Goal: Task Accomplishment & Management: Manage account settings

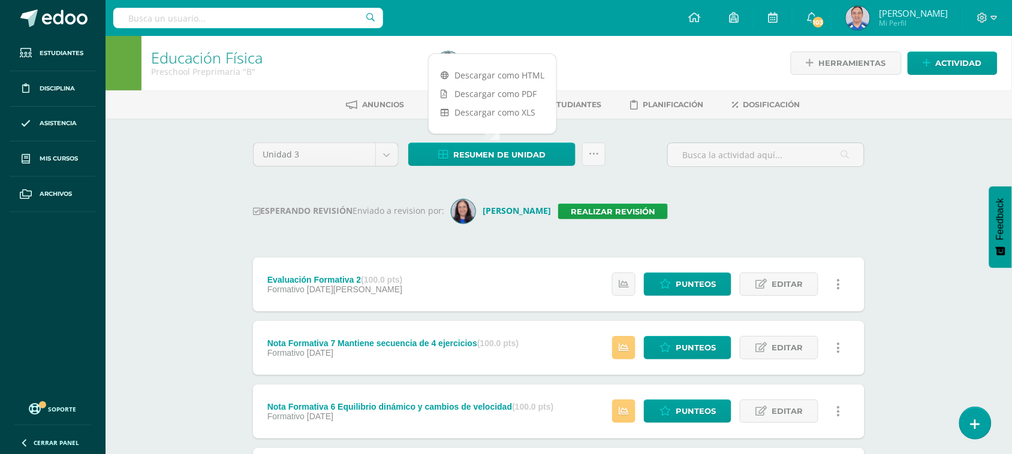
click at [198, 17] on input "text" at bounding box center [248, 18] width 270 height 20
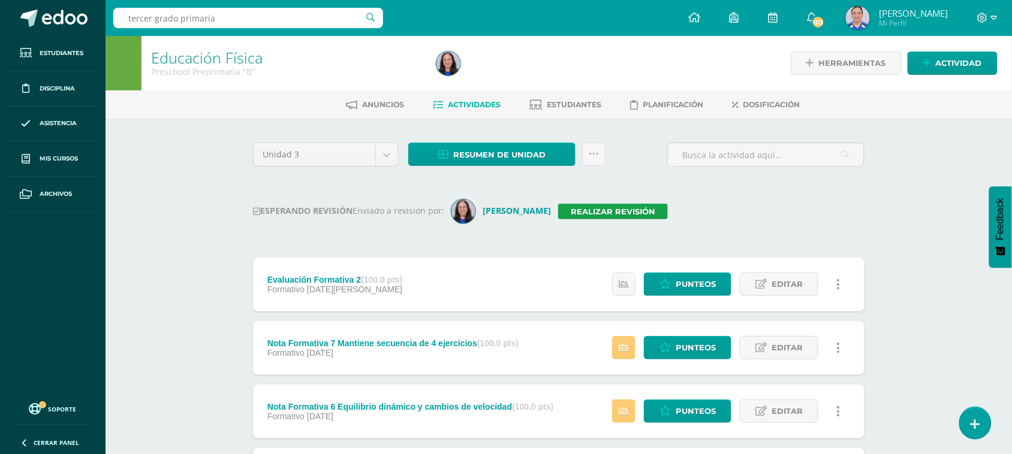
click at [372, 18] on input "tercer grado primaria" at bounding box center [248, 18] width 270 height 20
click at [134, 18] on input "tercer grado primaria" at bounding box center [248, 18] width 270 height 20
click at [129, 17] on input "tercer grado primaria" at bounding box center [248, 18] width 270 height 20
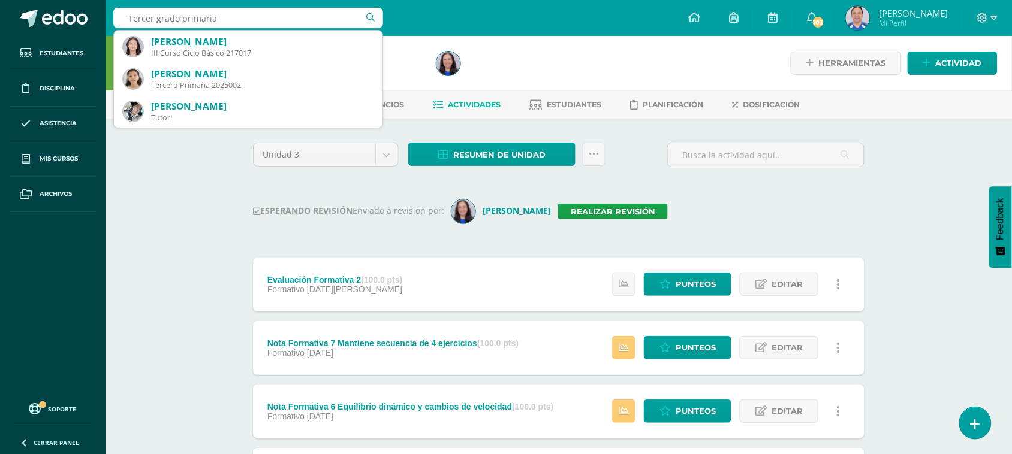
click at [218, 19] on input "Tercer grado primaria" at bounding box center [248, 18] width 270 height 20
click at [180, 19] on input "Tercer grado primaria" at bounding box center [248, 18] width 270 height 20
type input "Tercero primaria"
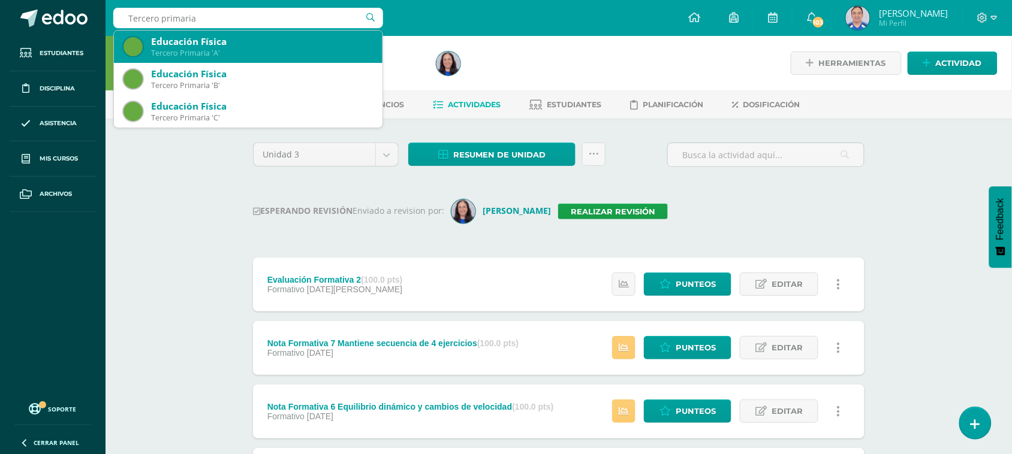
click at [328, 53] on div "Tercero Primaria 'A'" at bounding box center [262, 53] width 222 height 10
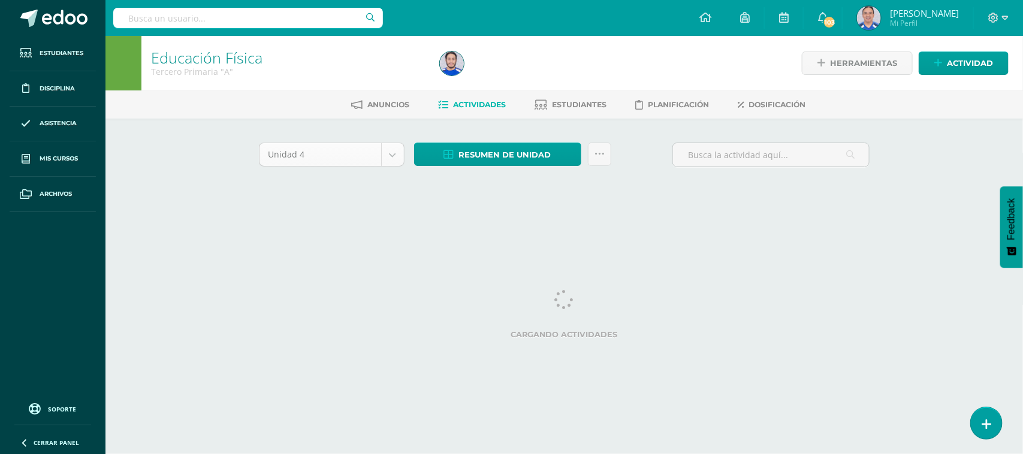
click at [391, 155] on body "Estudiantes Disciplina Asistencia Mis cursos Archivos Soporte Ayuda Reportar un…" at bounding box center [511, 112] width 1023 height 224
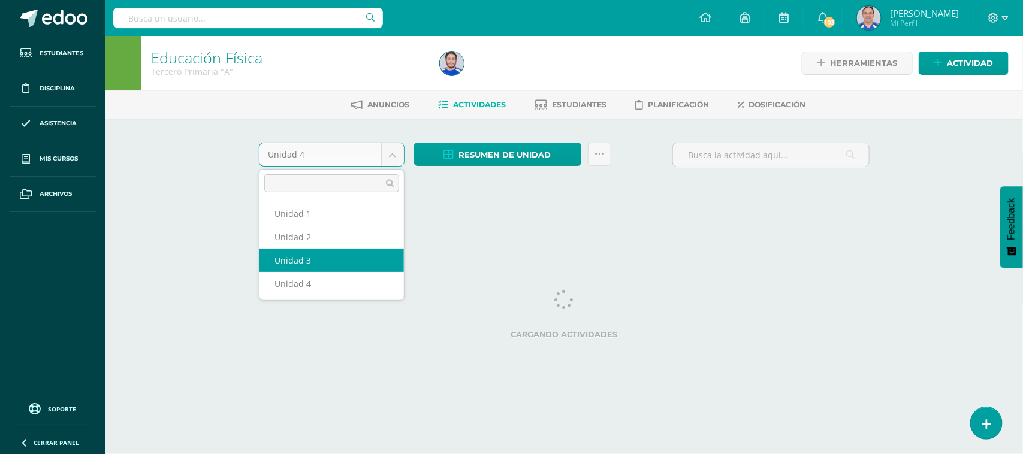
select select "Unidad 3"
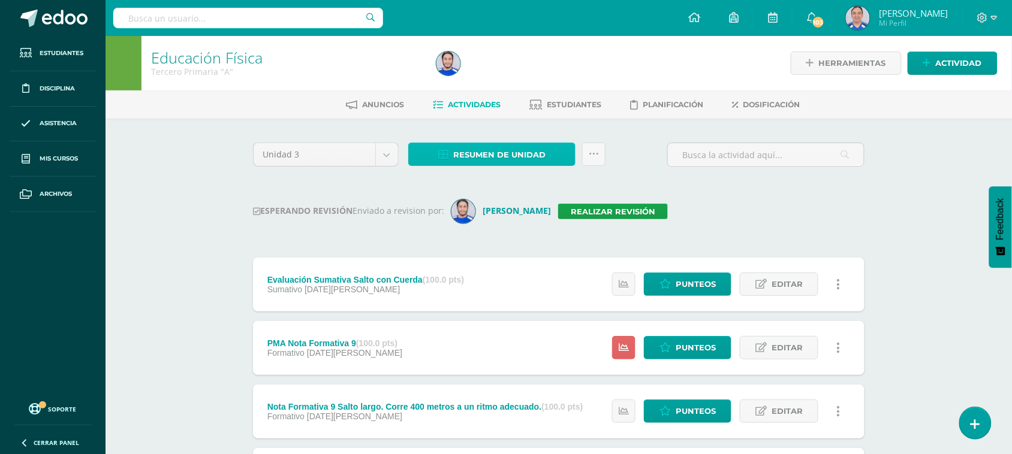
click at [490, 150] on span "Resumen de unidad" at bounding box center [499, 155] width 92 height 22
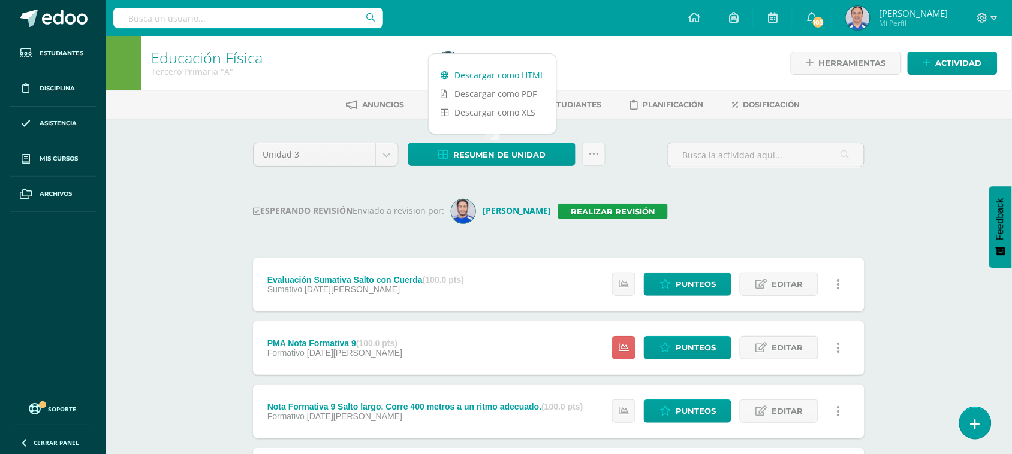
click at [489, 73] on link "Descargar como HTML" at bounding box center [493, 75] width 128 height 19
click at [188, 25] on input "text" at bounding box center [248, 18] width 270 height 20
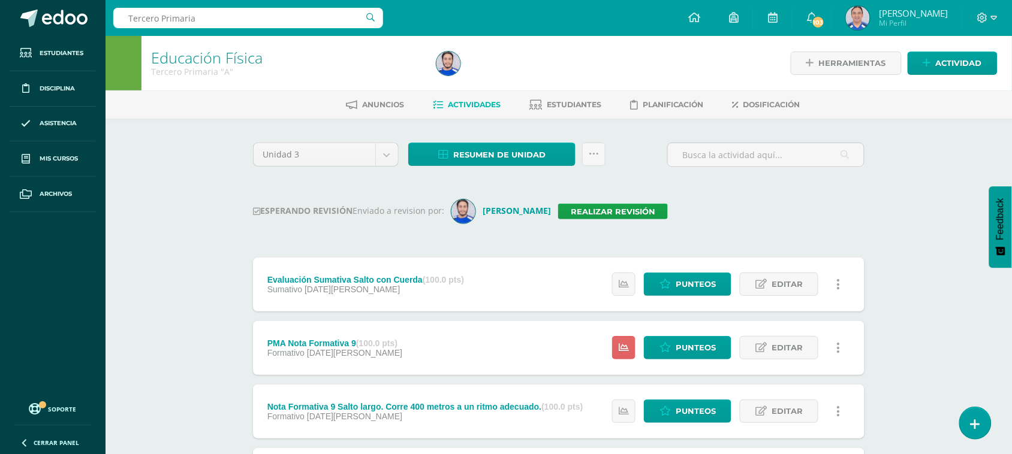
type input "Tercero Primaria B"
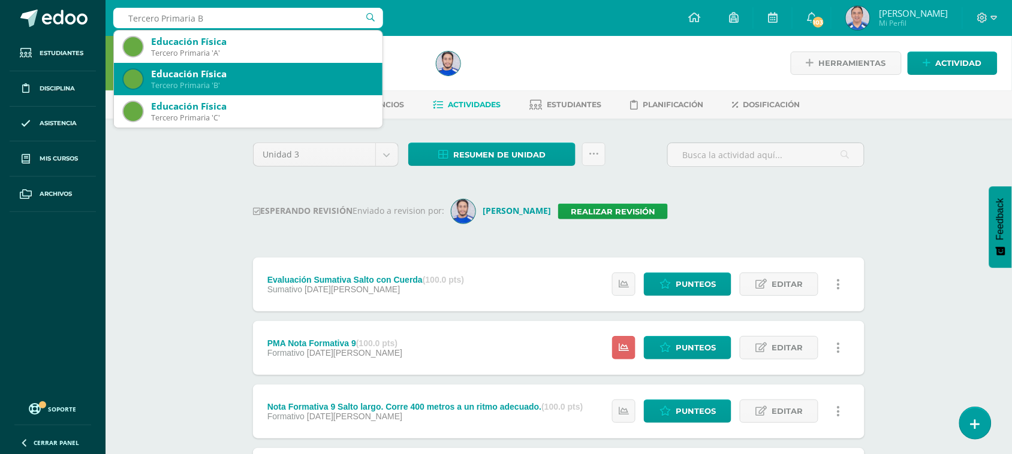
click at [292, 75] on div "Educación Física" at bounding box center [262, 74] width 222 height 13
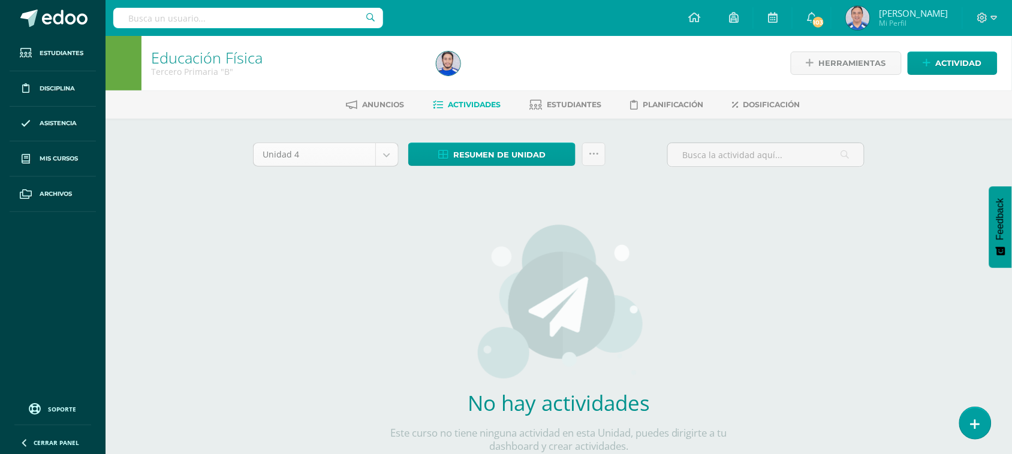
click at [384, 156] on body "Estudiantes Disciplina Asistencia Mis cursos Archivos Soporte Ayuda Reportar un…" at bounding box center [506, 257] width 1012 height 515
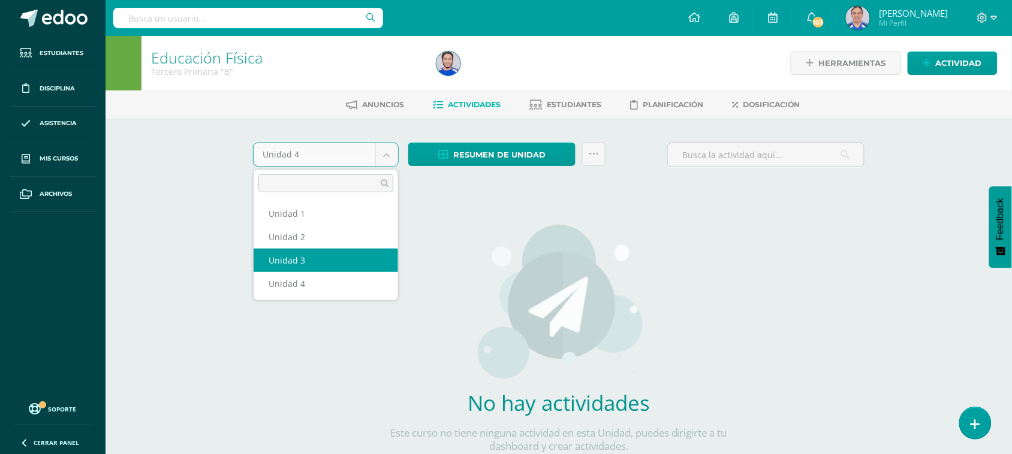
select select "Unidad 3"
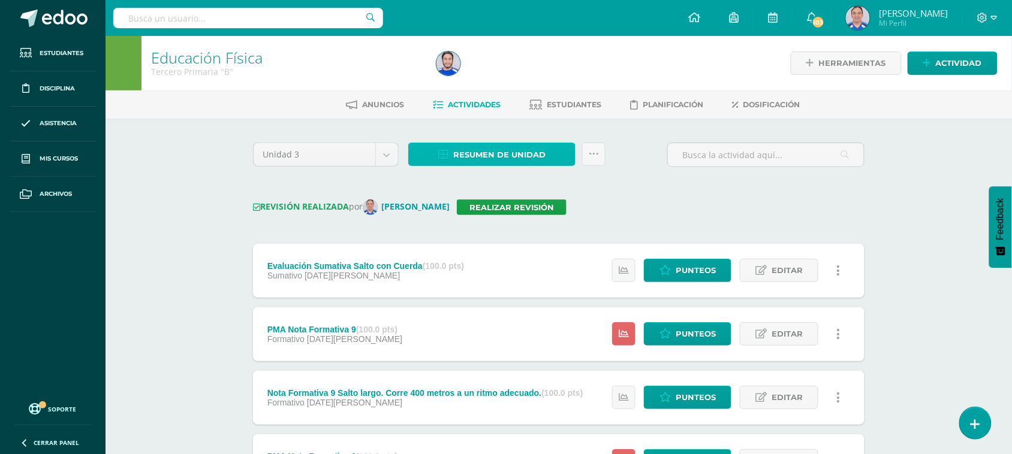
click at [489, 156] on span "Resumen de unidad" at bounding box center [499, 155] width 92 height 22
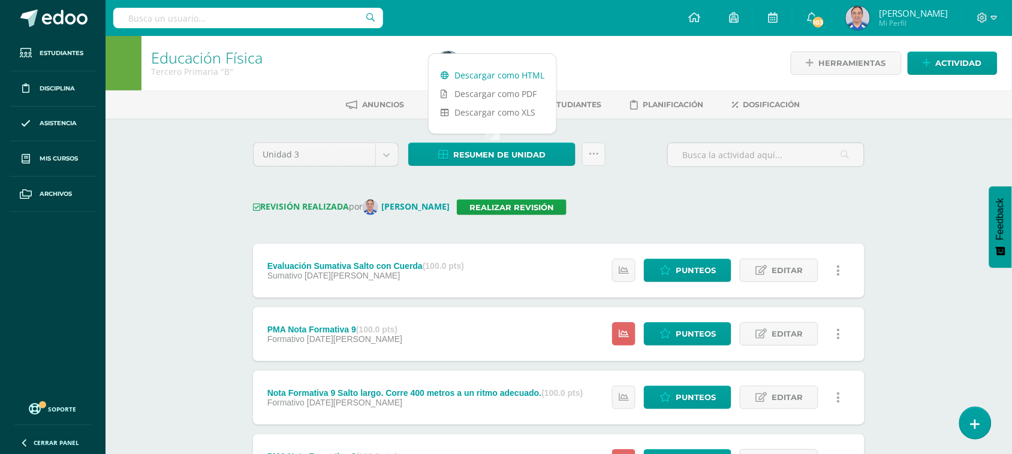
click at [498, 74] on link "Descargar como HTML" at bounding box center [493, 75] width 128 height 19
click at [216, 8] on input "text" at bounding box center [248, 18] width 270 height 20
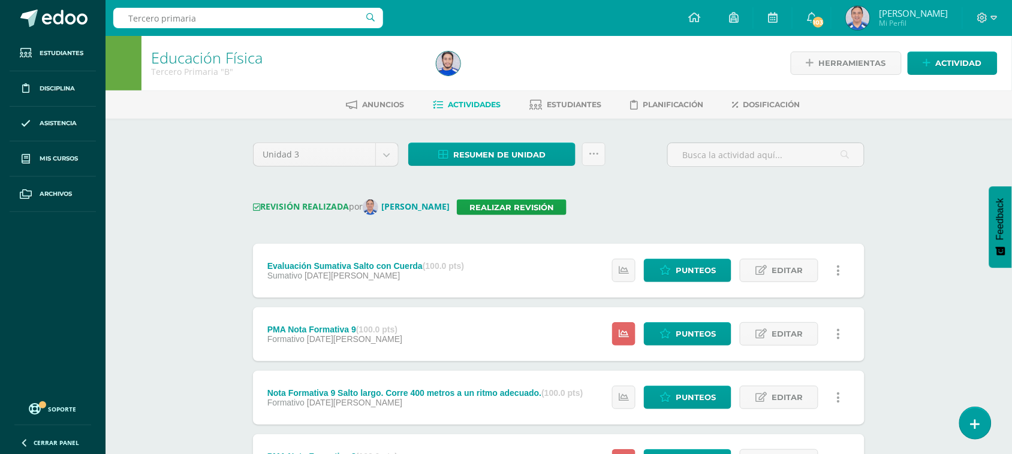
type input "Tercero primaria"
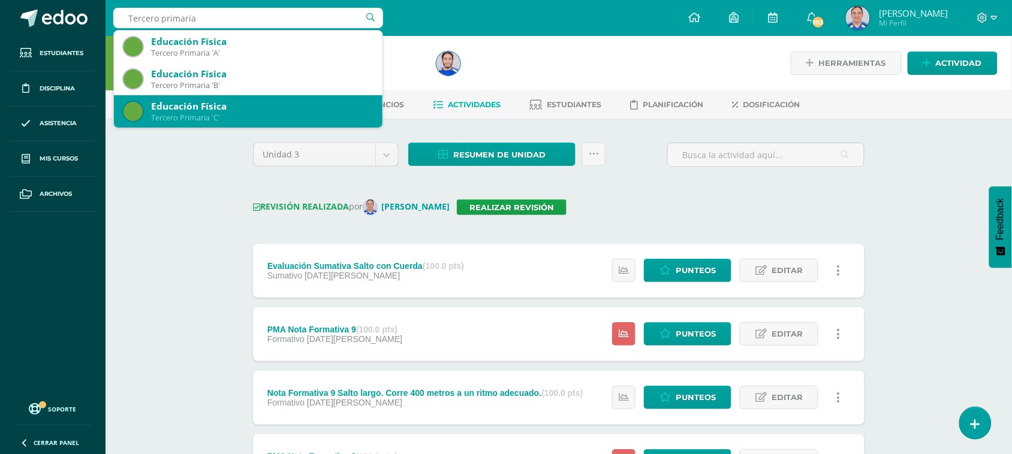
click at [225, 117] on div "Tercero Primaria 'C'" at bounding box center [262, 118] width 222 height 10
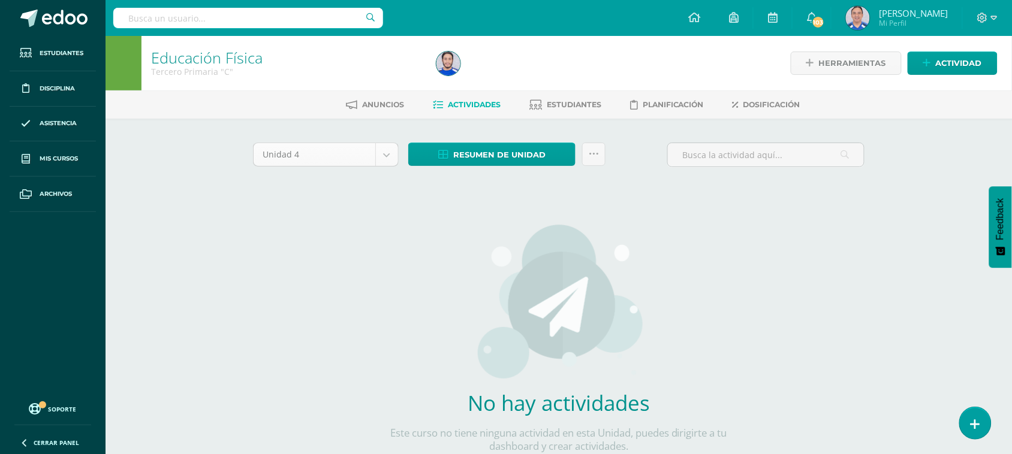
click at [387, 158] on body "Estudiantes Disciplina Asistencia Mis cursos Archivos Soporte Ayuda Reportar un…" at bounding box center [506, 257] width 1012 height 515
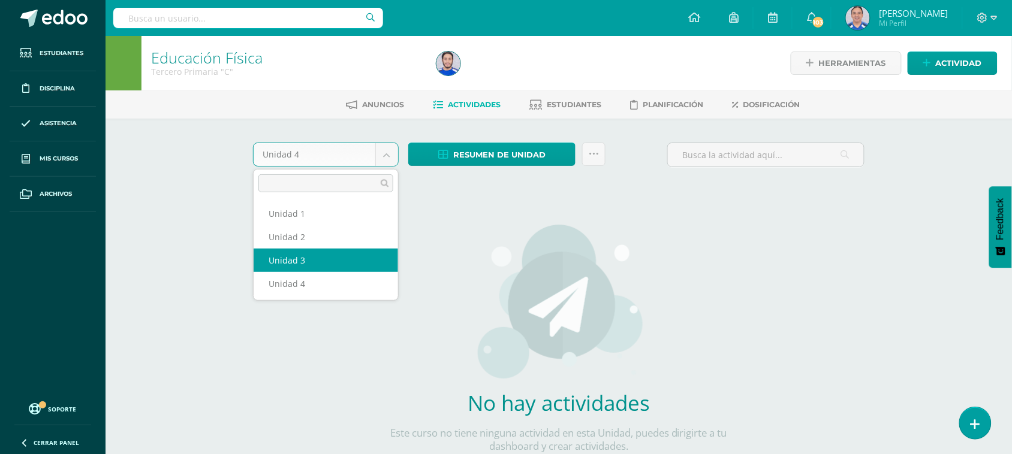
select select "Unidad 3"
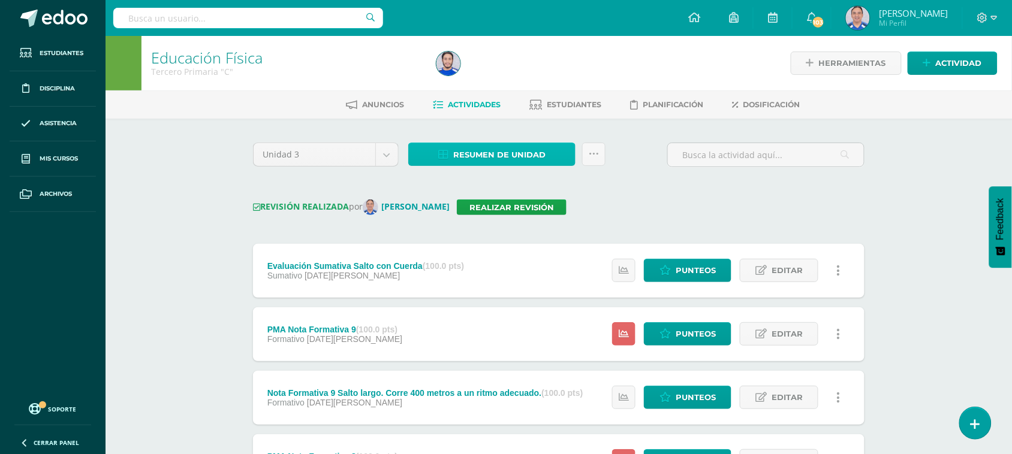
click at [487, 158] on span "Resumen de unidad" at bounding box center [499, 155] width 92 height 22
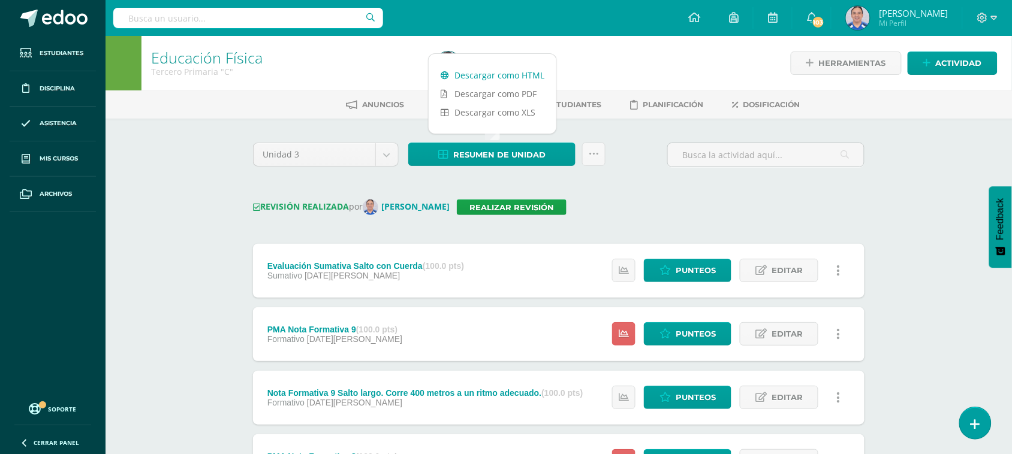
click at [499, 72] on link "Descargar como HTML" at bounding box center [493, 75] width 128 height 19
click at [200, 12] on input "text" at bounding box center [248, 18] width 270 height 20
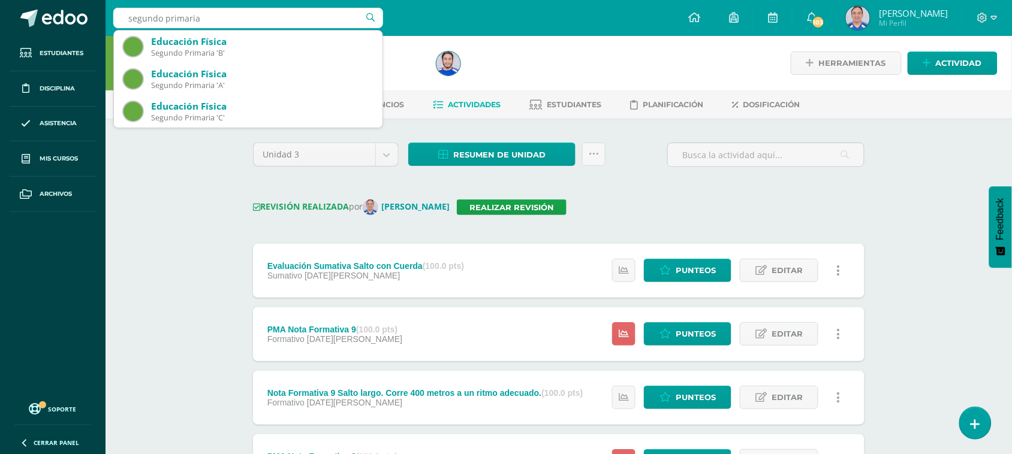
type input "segundo primaria"
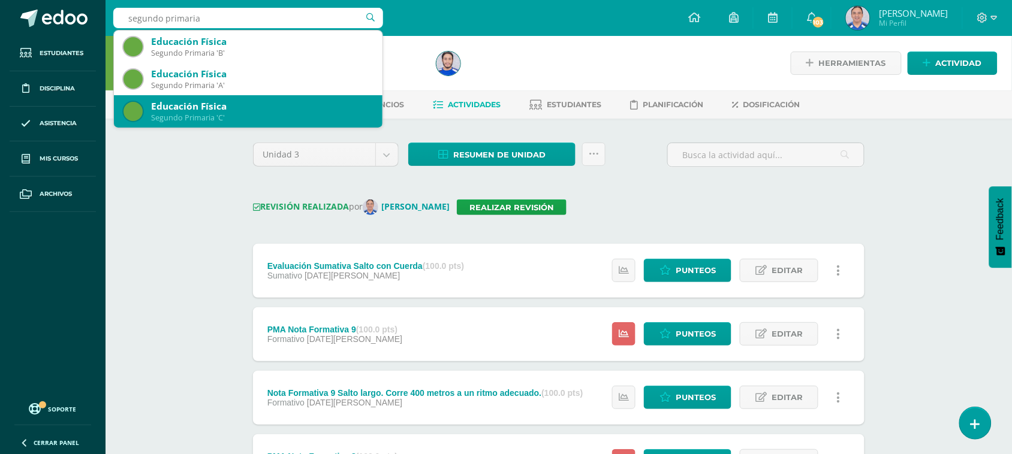
click at [215, 102] on div "Educación Física" at bounding box center [262, 106] width 222 height 13
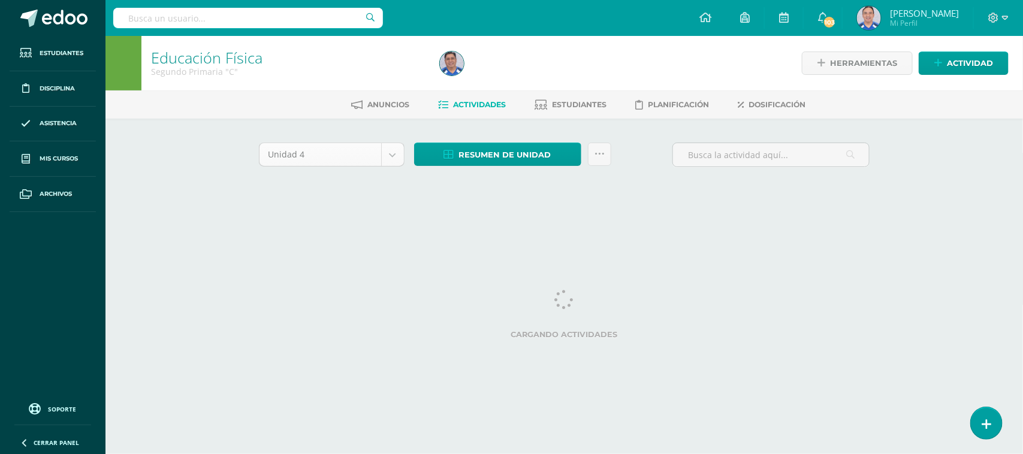
click at [393, 146] on body "Estudiantes Disciplina Asistencia Mis cursos Archivos Soporte Ayuda Reportar un…" at bounding box center [511, 112] width 1023 height 224
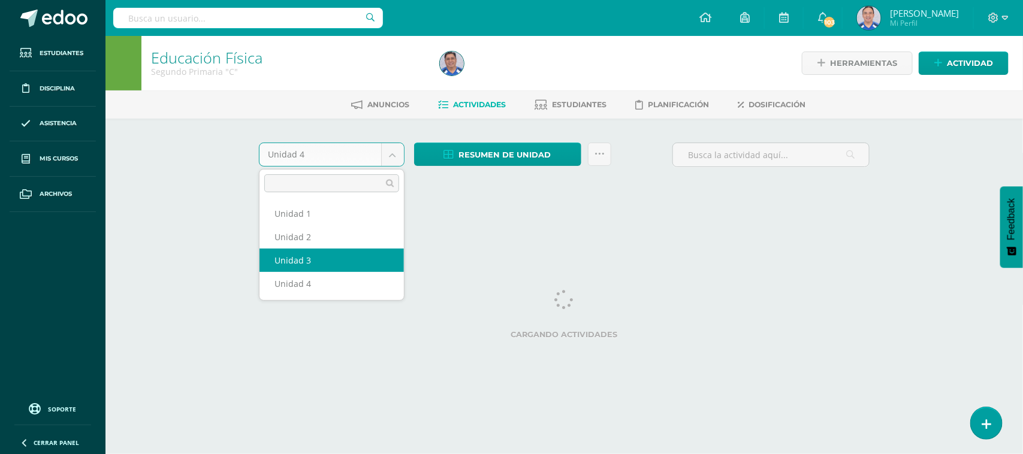
select select "Unidad 3"
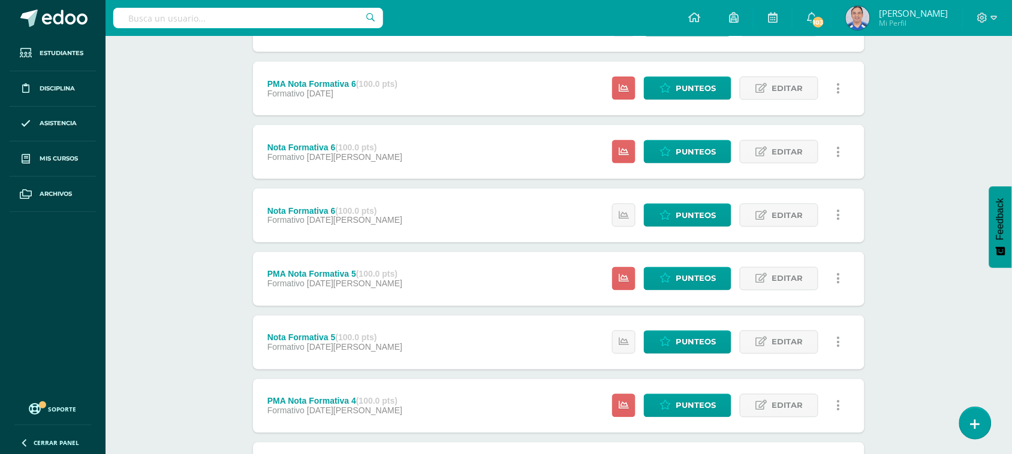
scroll to position [450, 0]
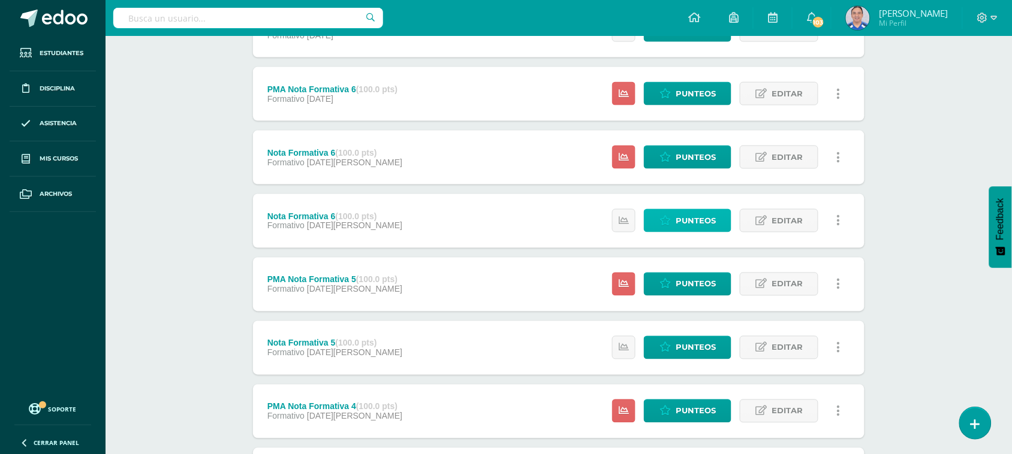
click at [694, 220] on span "Punteos" at bounding box center [696, 221] width 40 height 22
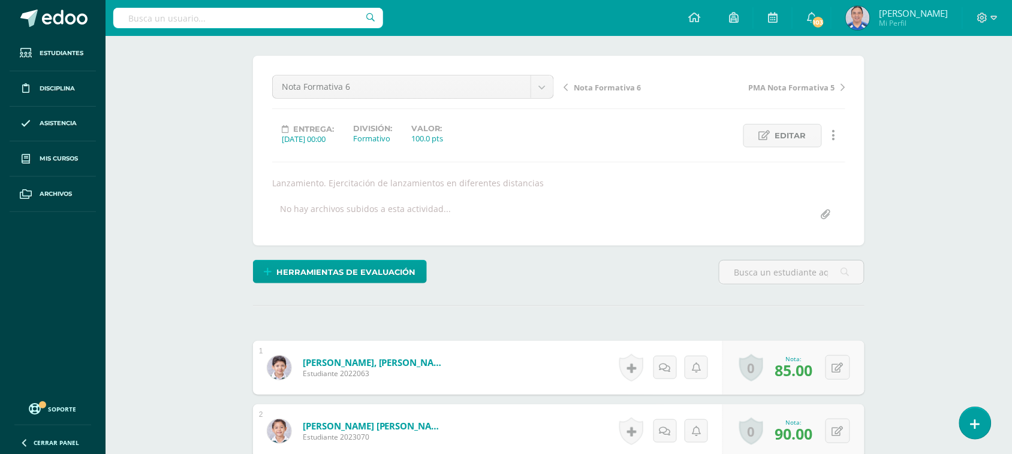
scroll to position [51, 0]
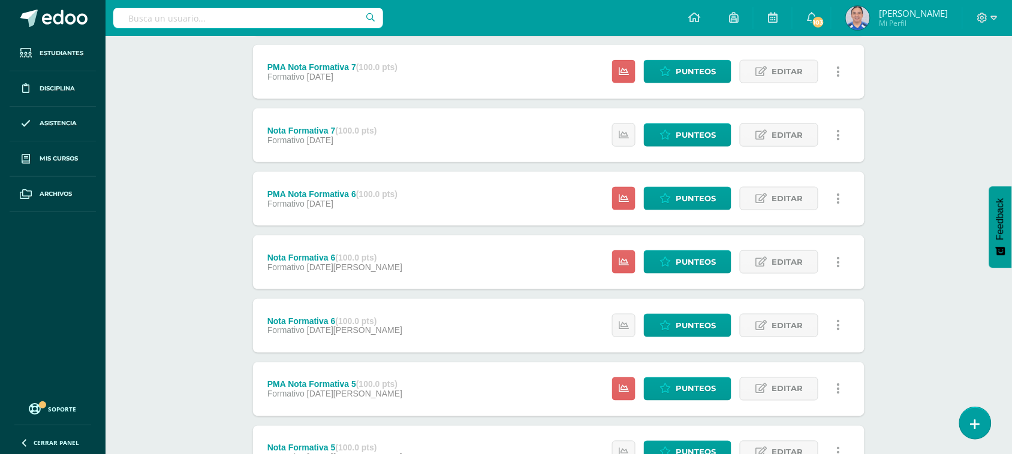
scroll to position [349, 0]
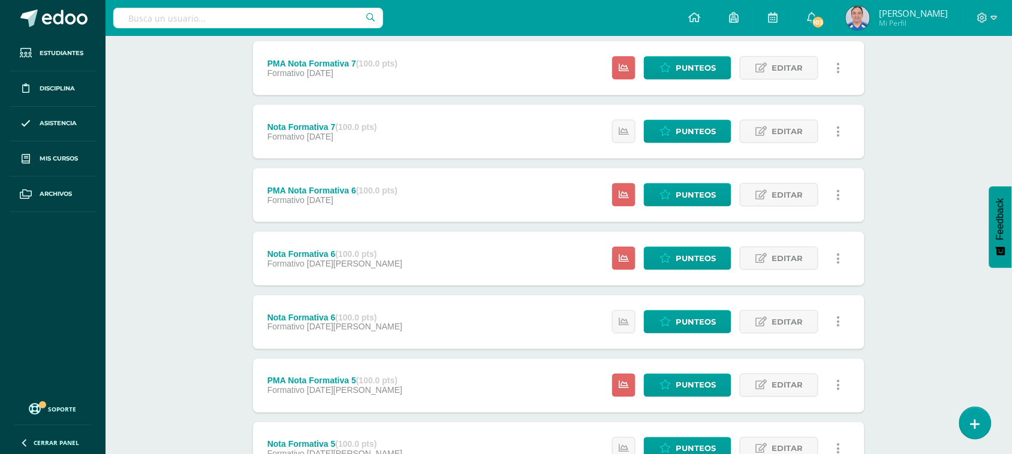
click at [837, 257] on icon at bounding box center [839, 258] width 4 height 13
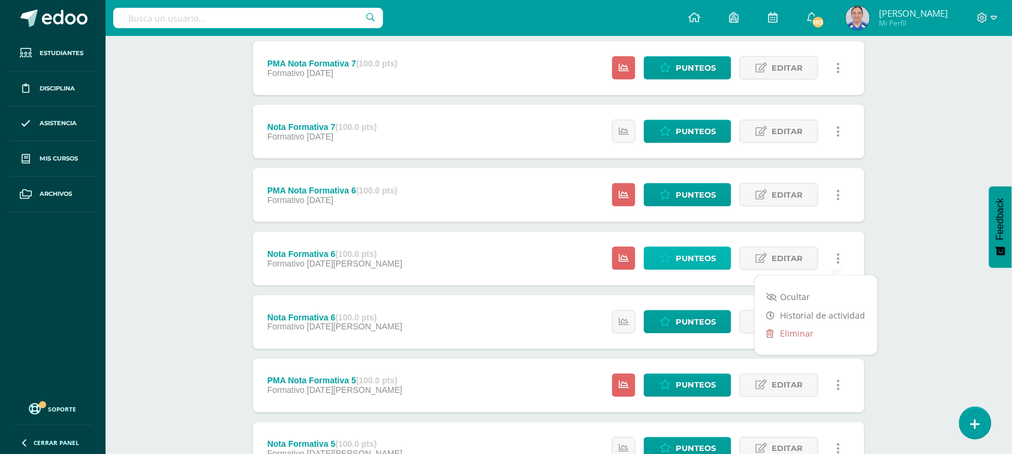
click at [678, 252] on span "Punteos" at bounding box center [696, 259] width 40 height 22
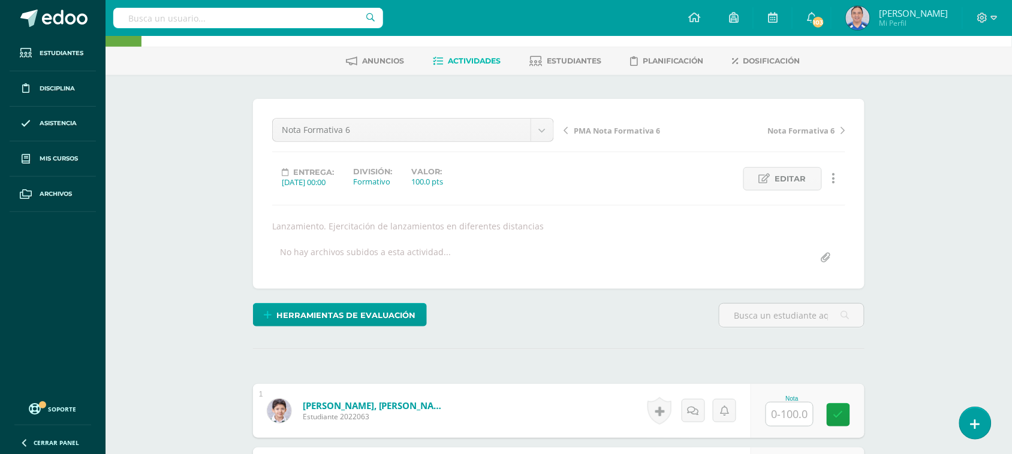
scroll to position [34, 0]
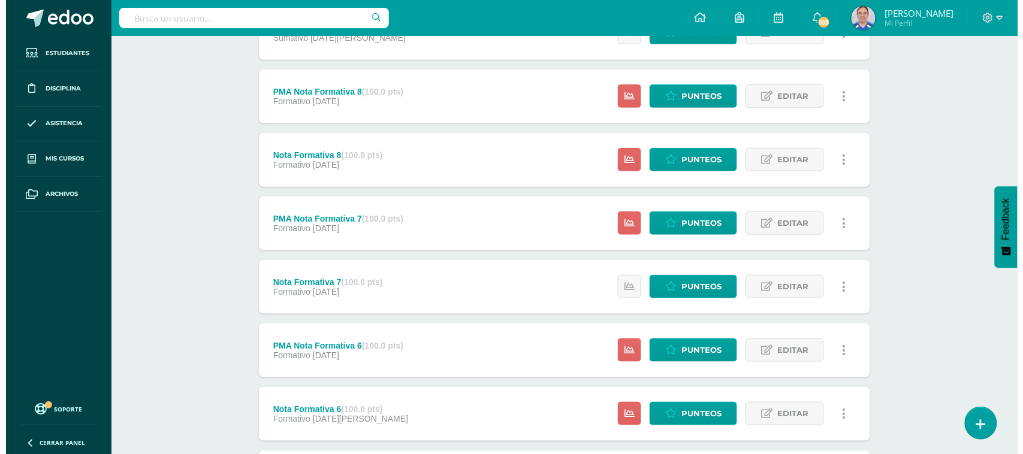
scroll to position [198, 0]
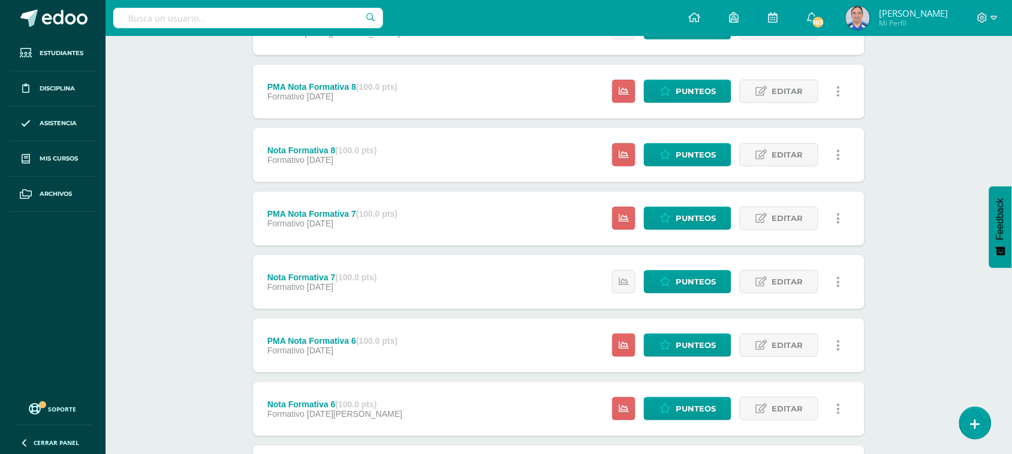
click at [838, 345] on icon at bounding box center [839, 345] width 4 height 13
click at [793, 423] on link "Eliminar" at bounding box center [816, 421] width 123 height 19
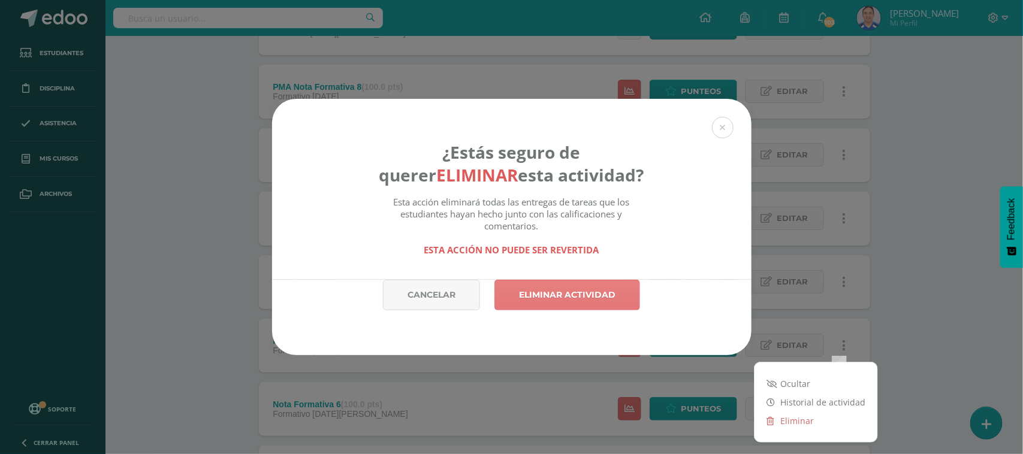
click at [541, 300] on link "Eliminar actividad" at bounding box center [568, 295] width 146 height 31
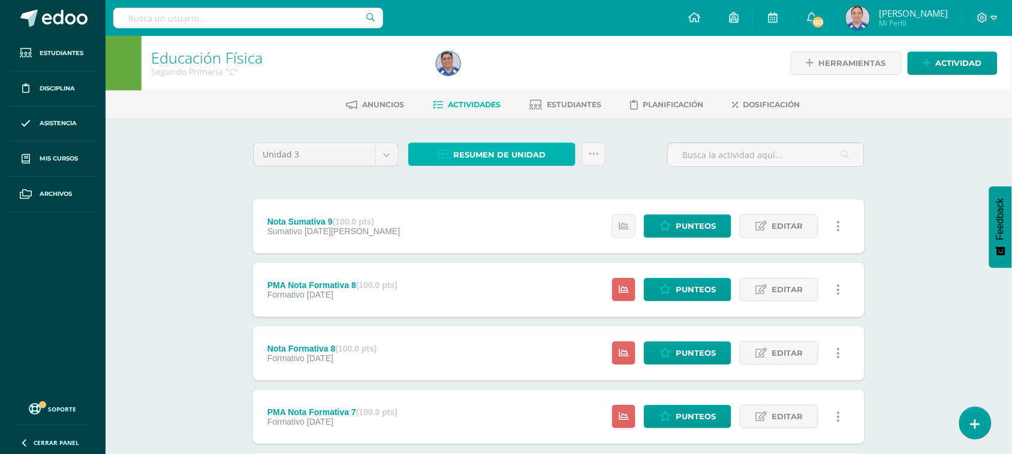
click at [489, 153] on span "Resumen de unidad" at bounding box center [499, 155] width 92 height 22
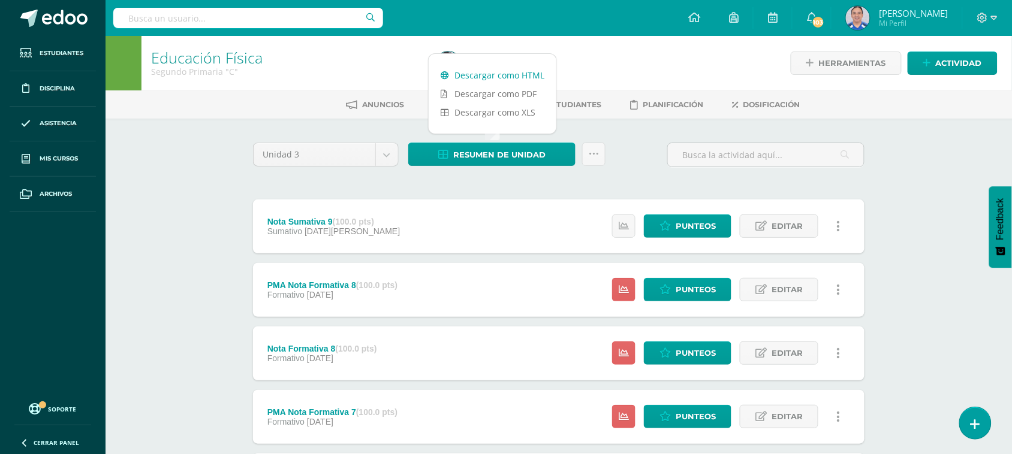
click at [486, 77] on link "Descargar como HTML" at bounding box center [493, 75] width 128 height 19
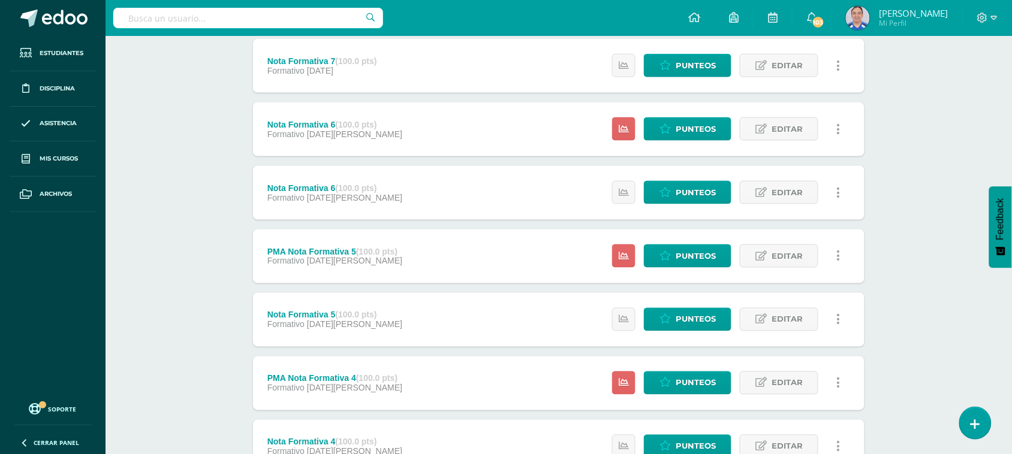
scroll to position [403, 0]
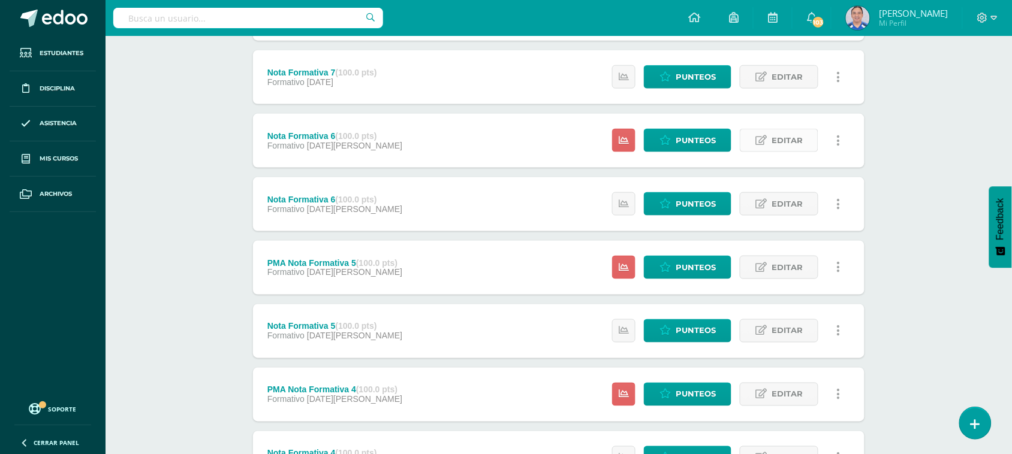
click at [775, 141] on span "Editar" at bounding box center [786, 140] width 31 height 22
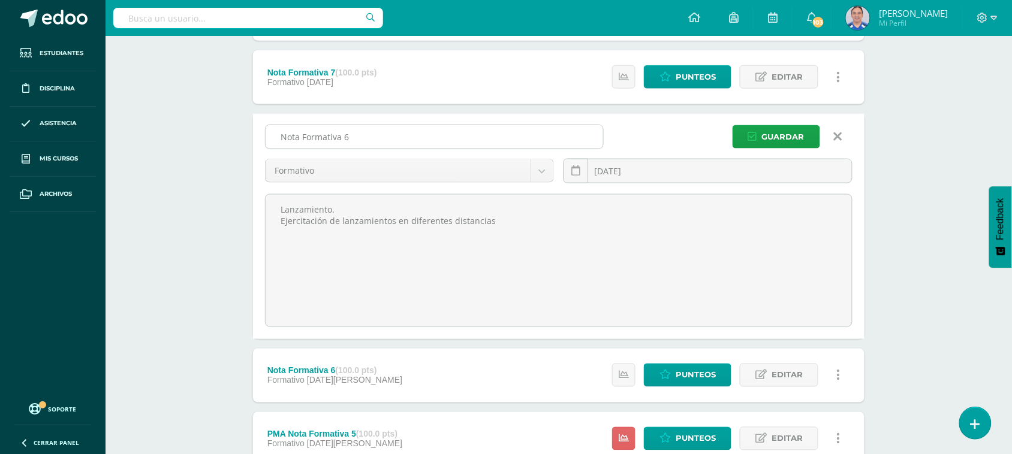
click at [280, 138] on input "Nota Formativa 6" at bounding box center [434, 136] width 337 height 23
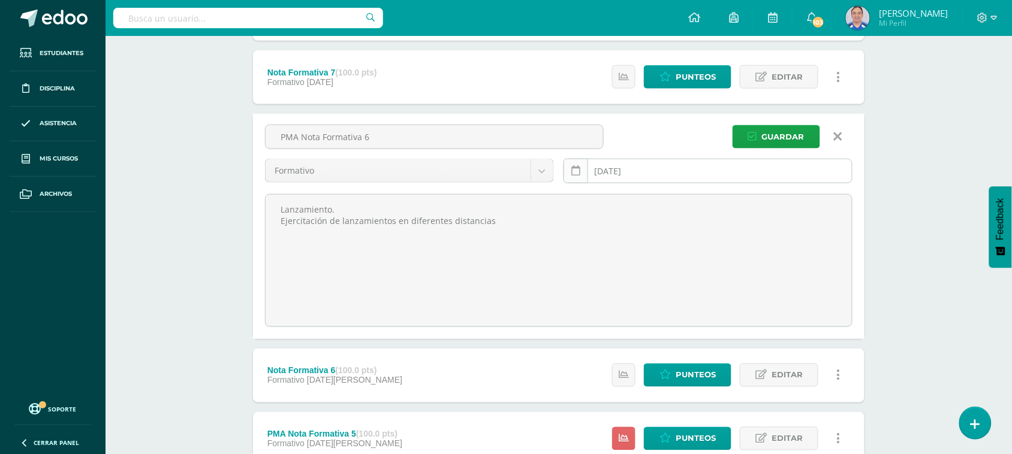
type input "PMA Nota Formativa 6"
click at [580, 170] on icon at bounding box center [575, 171] width 9 height 10
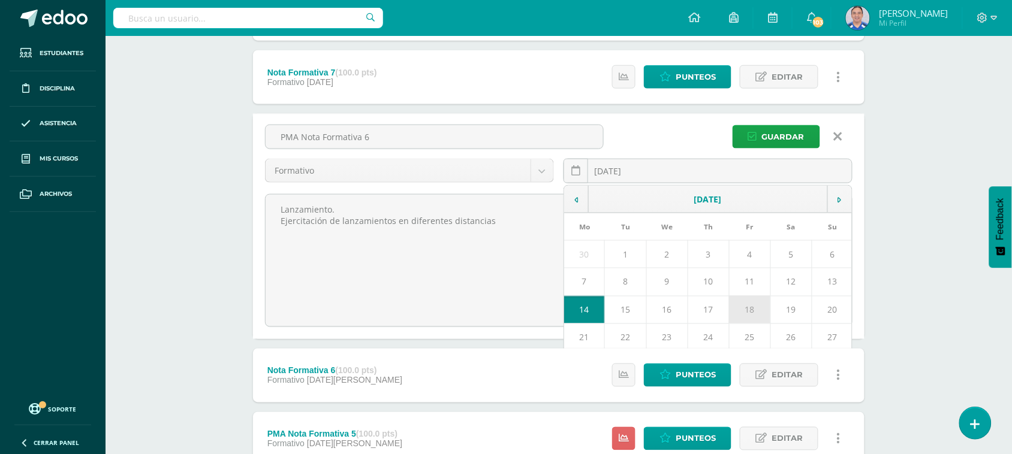
click at [755, 312] on td "18" at bounding box center [749, 310] width 41 height 28
type input "2025-07-18"
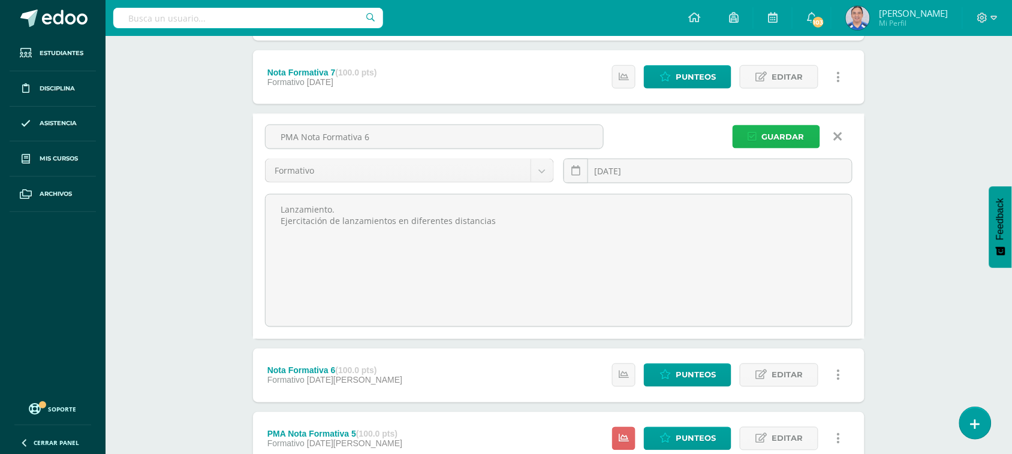
click at [777, 136] on span "Guardar" at bounding box center [783, 137] width 43 height 22
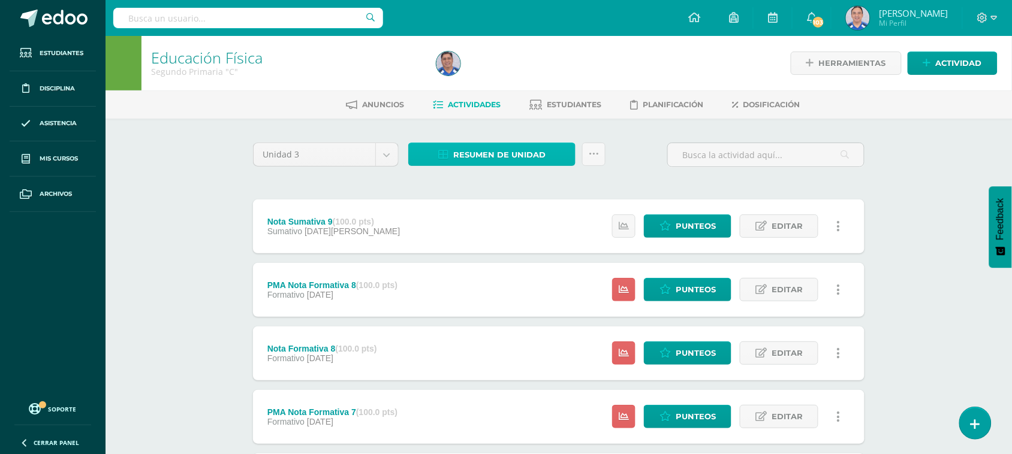
click at [493, 153] on span "Resumen de unidad" at bounding box center [499, 155] width 92 height 22
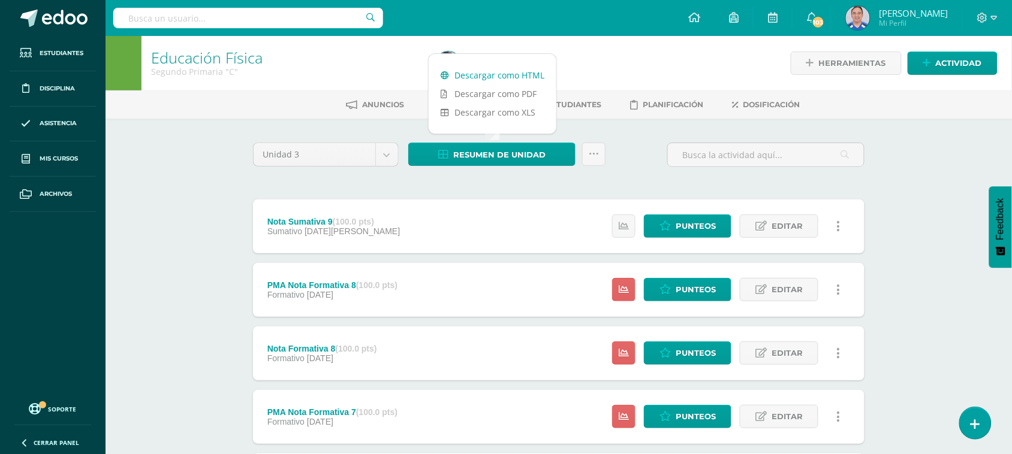
click at [490, 75] on link "Descargar como HTML" at bounding box center [493, 75] width 128 height 19
click at [684, 352] on span "Punteos" at bounding box center [696, 353] width 40 height 22
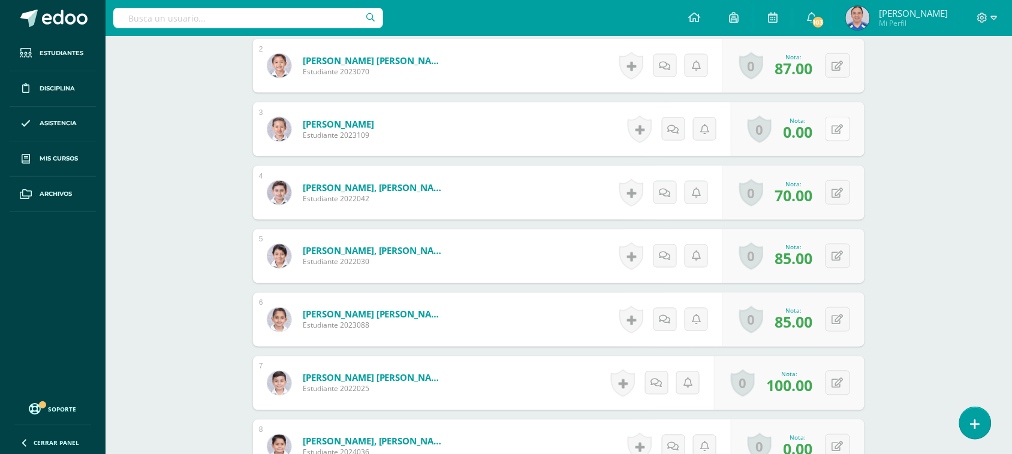
scroll to position [453, 0]
click at [835, 129] on icon at bounding box center [837, 129] width 11 height 10
type input "100"
click at [815, 129] on icon at bounding box center [814, 133] width 11 height 10
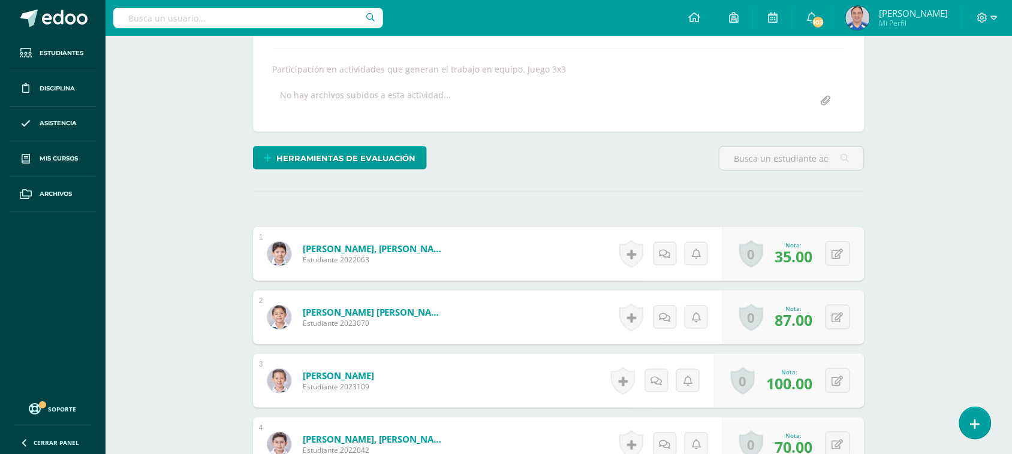
scroll to position [0, 0]
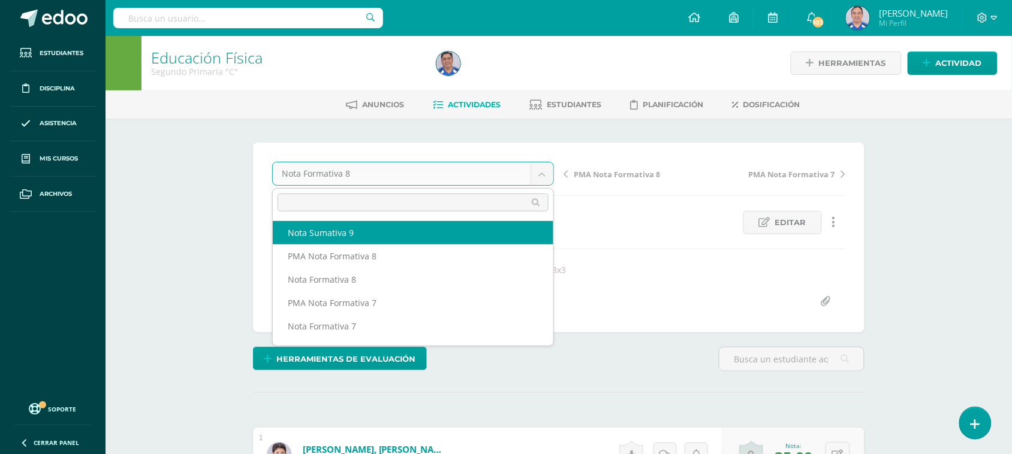
select select "/dashboard/teacher/grade-activity/253674/"
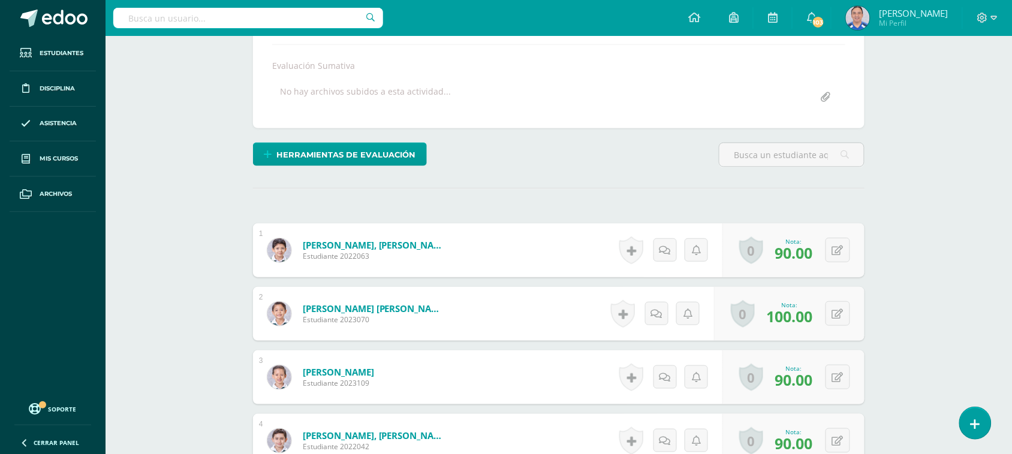
scroll to position [72, 0]
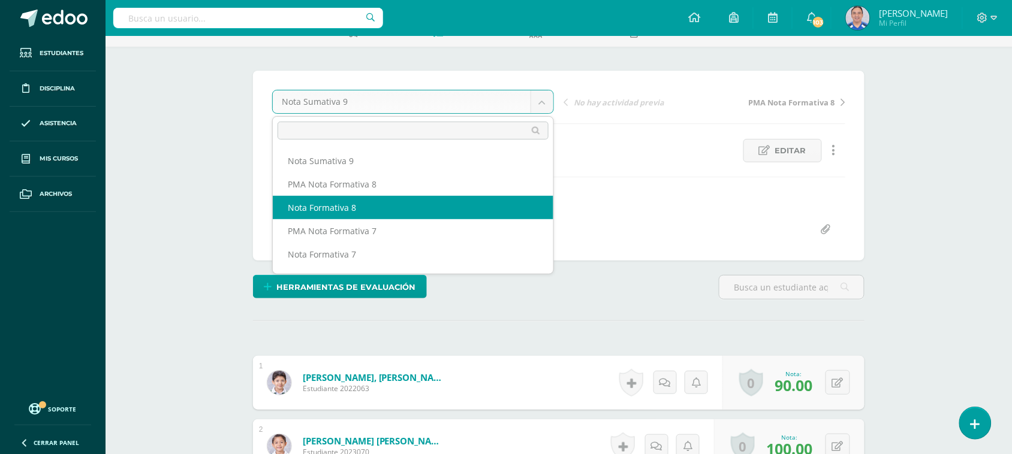
select select "/dashboard/teacher/grade-activity/253668/"
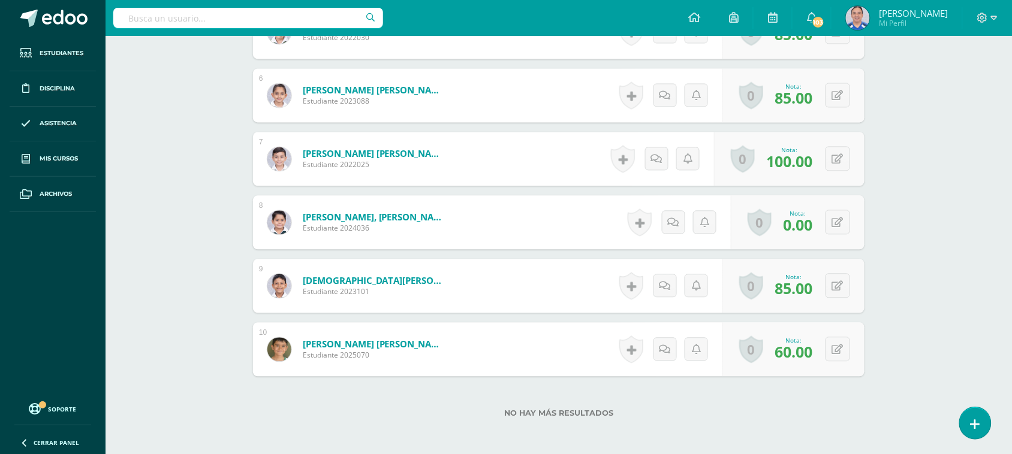
scroll to position [682, 0]
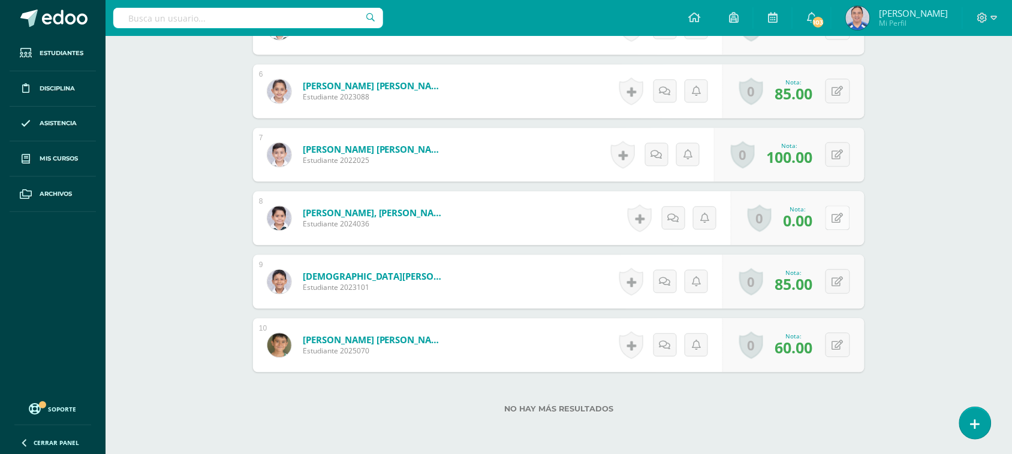
click at [837, 216] on icon at bounding box center [837, 218] width 11 height 10
type input "100"
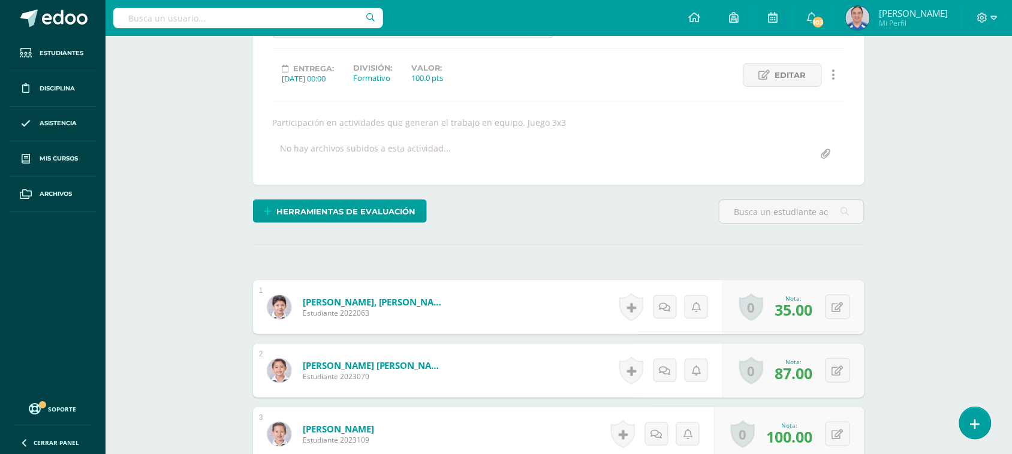
scroll to position [0, 0]
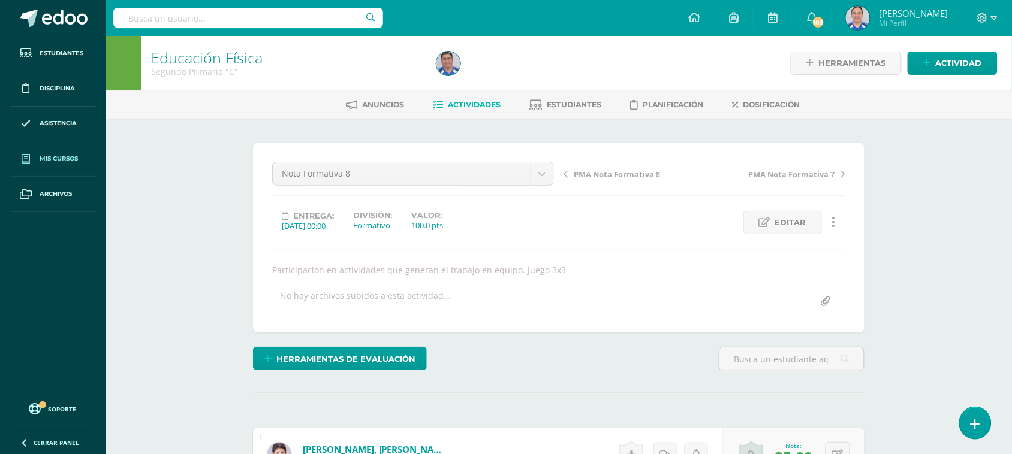
click at [24, 161] on icon at bounding box center [26, 160] width 8 height 10
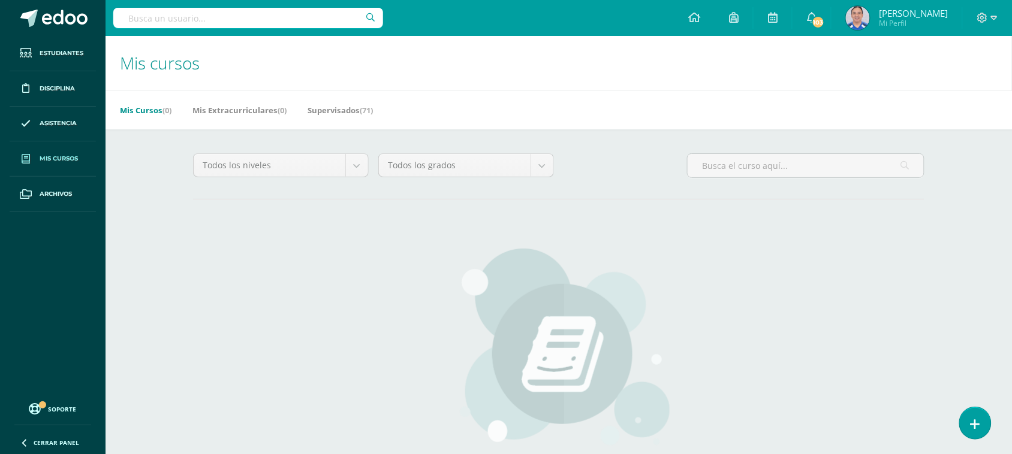
click at [40, 154] on span "Mis cursos" at bounding box center [59, 159] width 38 height 10
click at [703, 168] on input "text" at bounding box center [806, 165] width 236 height 23
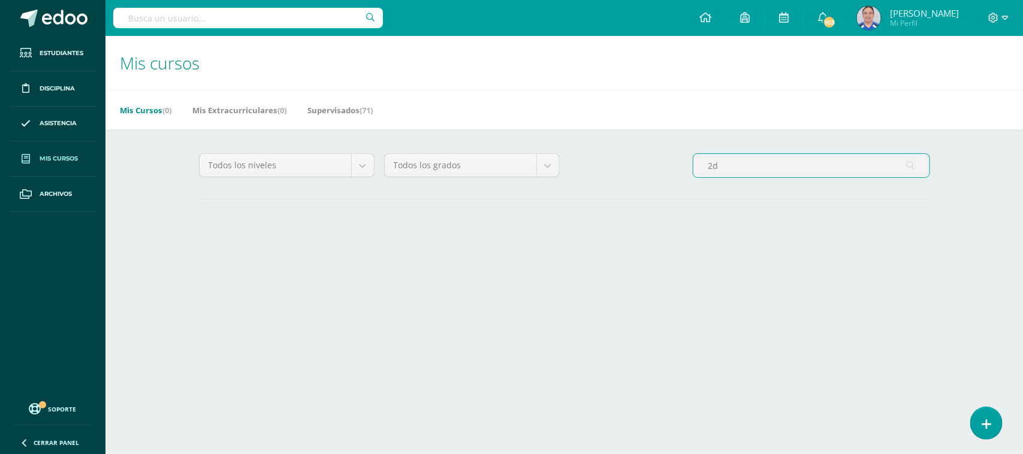
type input "2"
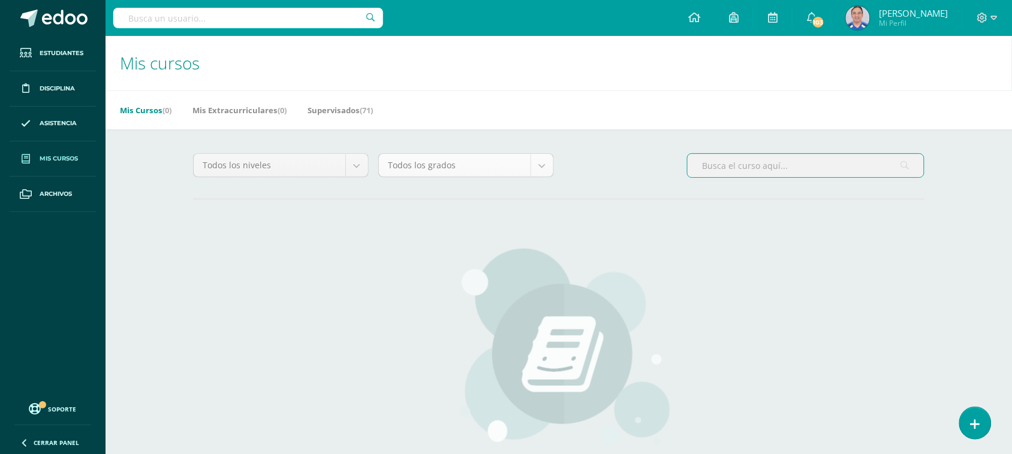
click at [542, 165] on body "Estudiantes Disciplina Asistencia Mis cursos Archivos Soporte Ayuda Reportar un…" at bounding box center [506, 314] width 1012 height 629
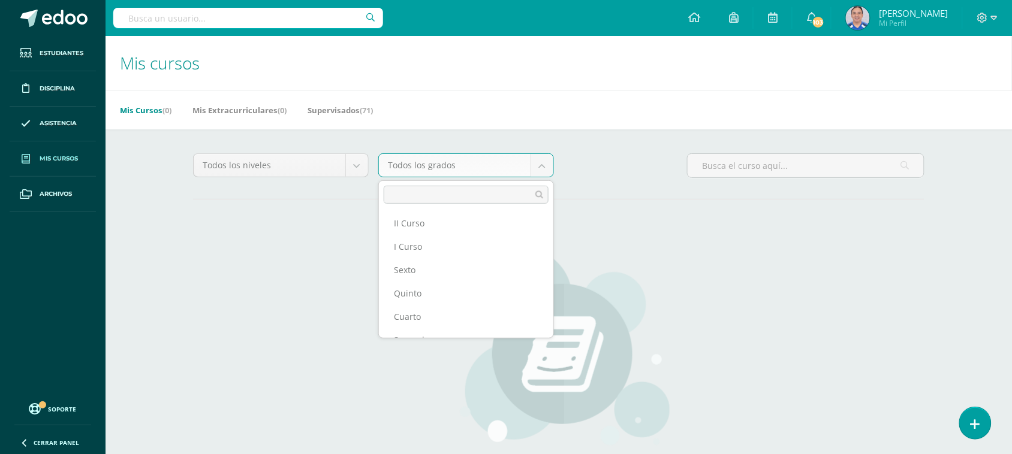
scroll to position [148, 0]
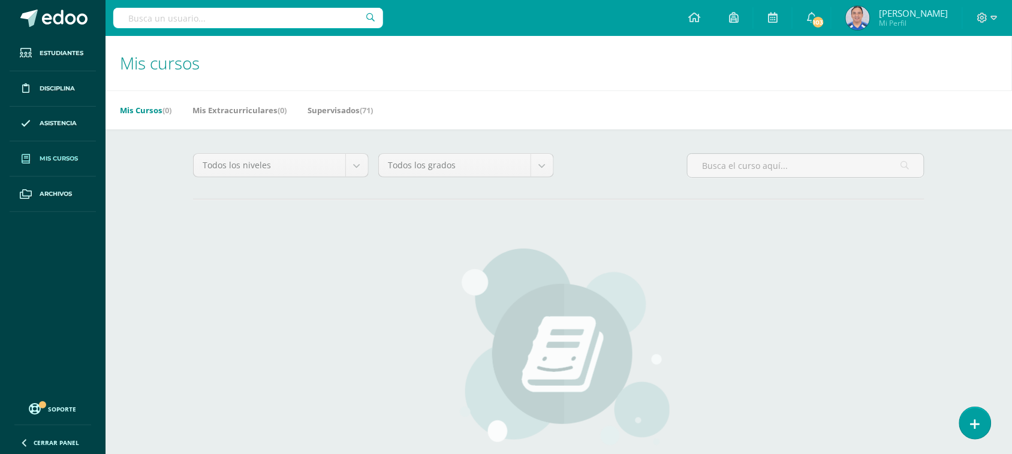
drag, startPoint x: 376, startPoint y: 291, endPoint x: 463, endPoint y: 252, distance: 94.9
click at [463, 252] on body "Estudiantes Disciplina Asistencia Mis cursos Archivos Soporte Ayuda Reportar un…" at bounding box center [506, 314] width 1012 height 629
click at [544, 160] on body "Estudiantes Disciplina Asistencia Mis cursos Archivos Soporte Ayuda Reportar un…" at bounding box center [506, 314] width 1012 height 629
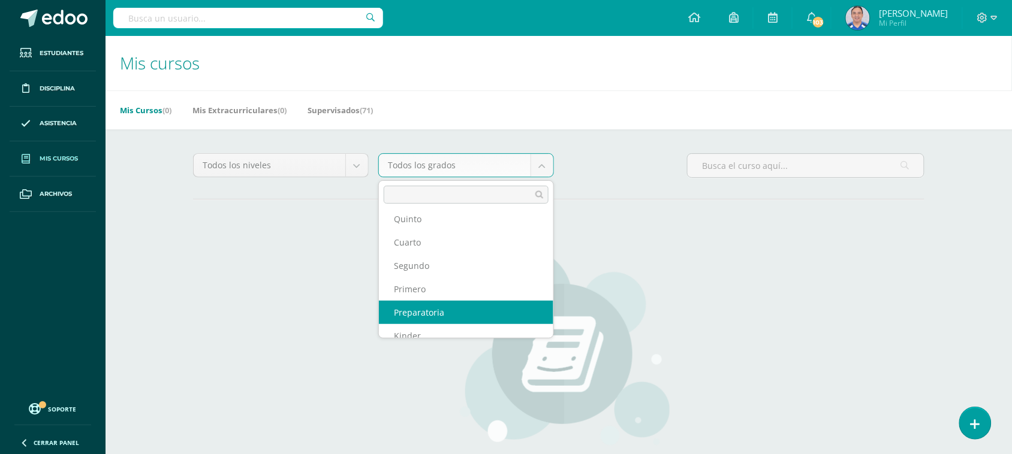
scroll to position [249, 0]
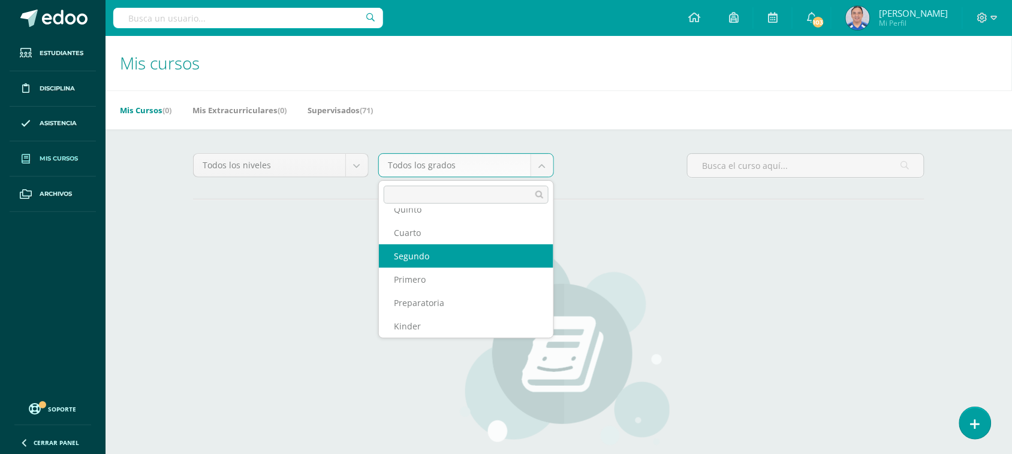
select select "13"
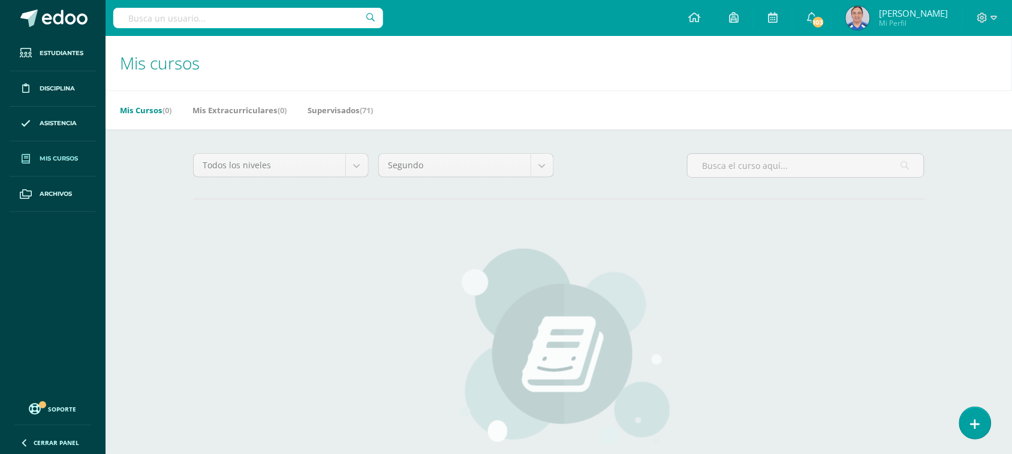
click at [25, 159] on icon at bounding box center [26, 160] width 8 height 10
click at [357, 166] on body "Estudiantes Disciplina Asistencia Mis cursos Archivos Soporte Ayuda Reportar un…" at bounding box center [506, 287] width 1012 height 574
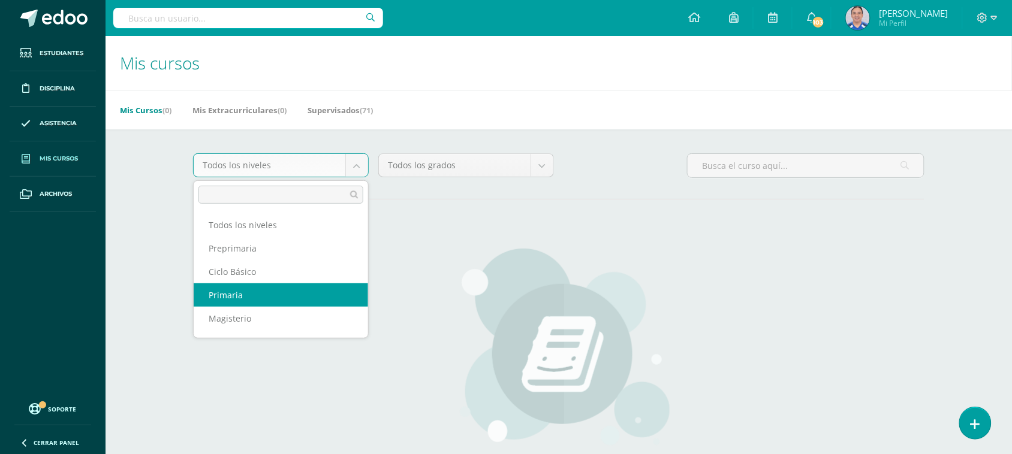
select select "6"
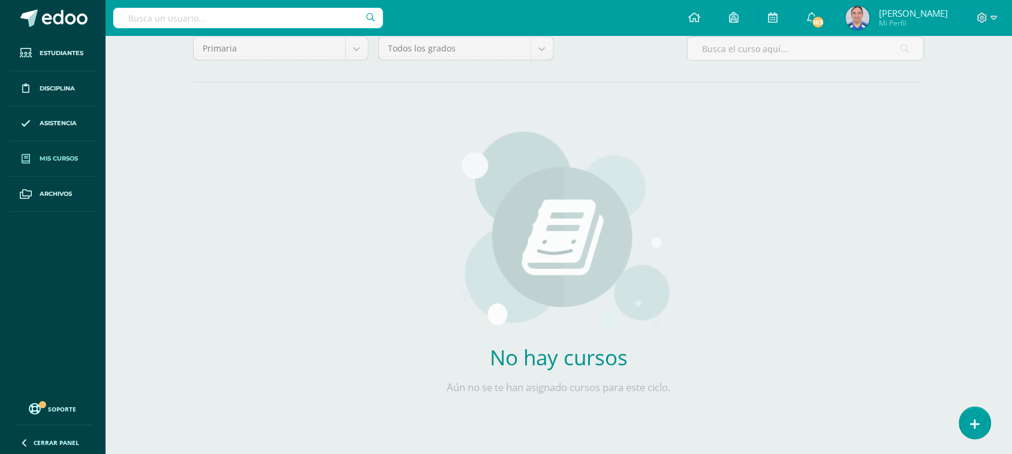
scroll to position [120, 0]
